Goal: Information Seeking & Learning: Learn about a topic

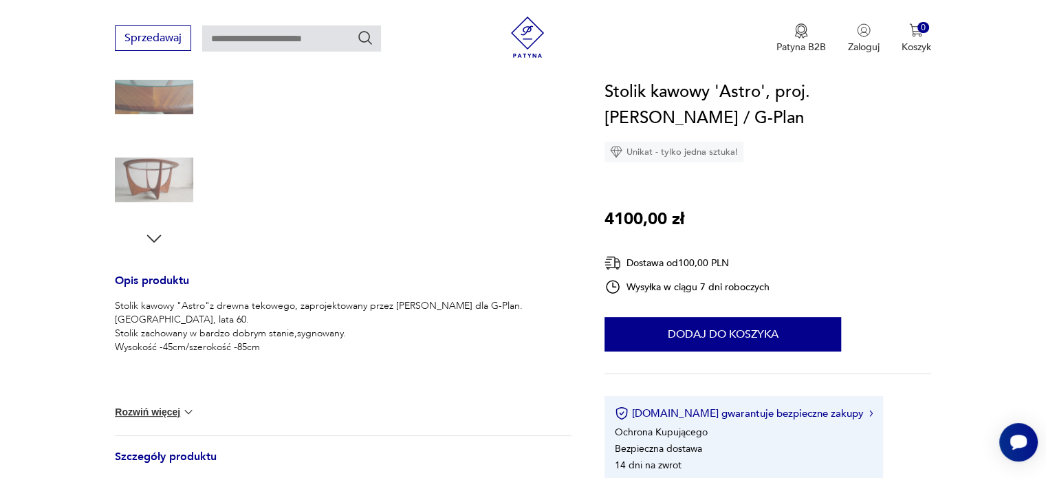
scroll to position [413, 0]
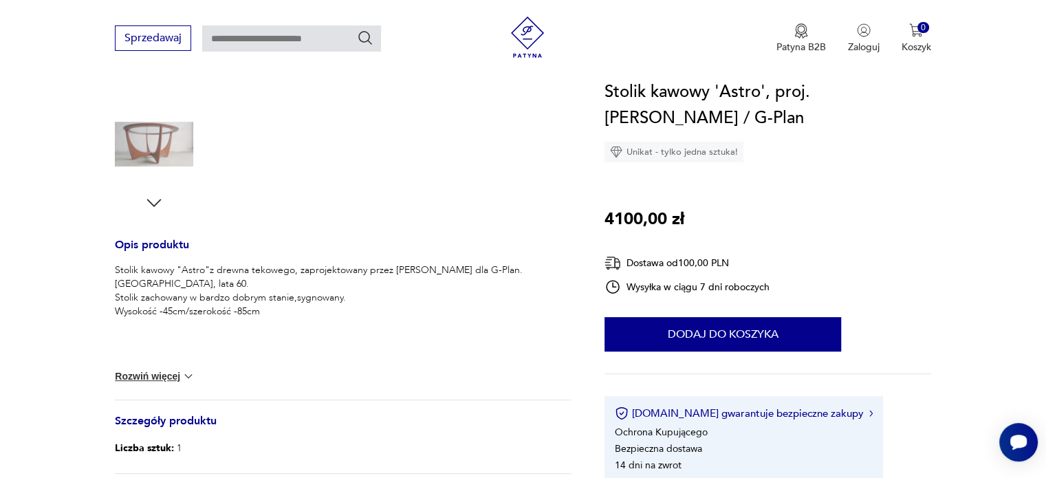
click at [179, 377] on button "Rozwiń więcej" at bounding box center [155, 376] width 80 height 14
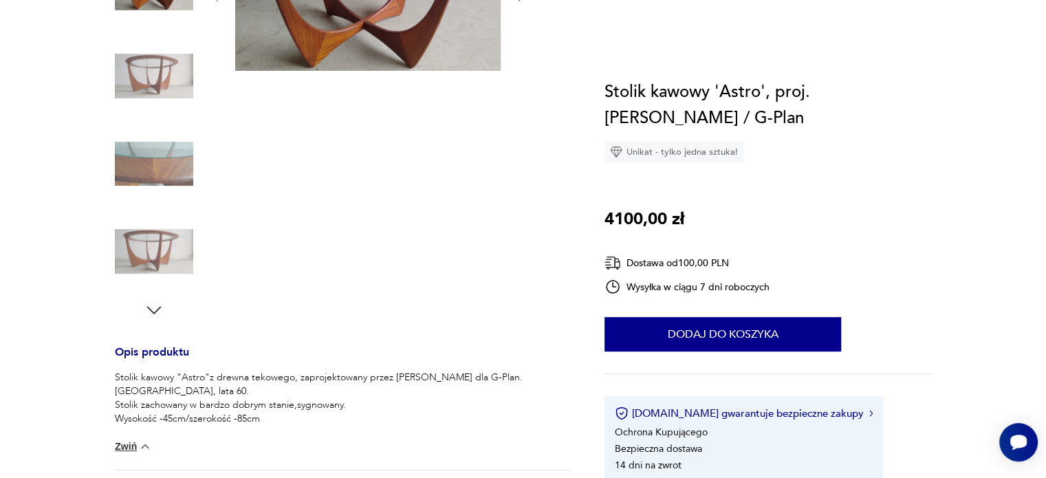
scroll to position [69, 0]
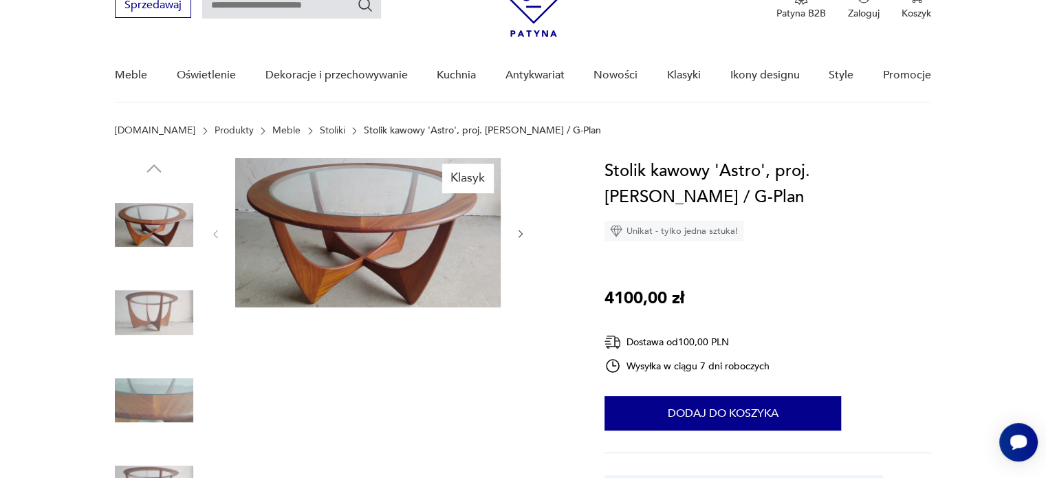
click at [522, 231] on icon "button" at bounding box center [521, 234] width 12 height 12
